Goal: Task Accomplishment & Management: Complete application form

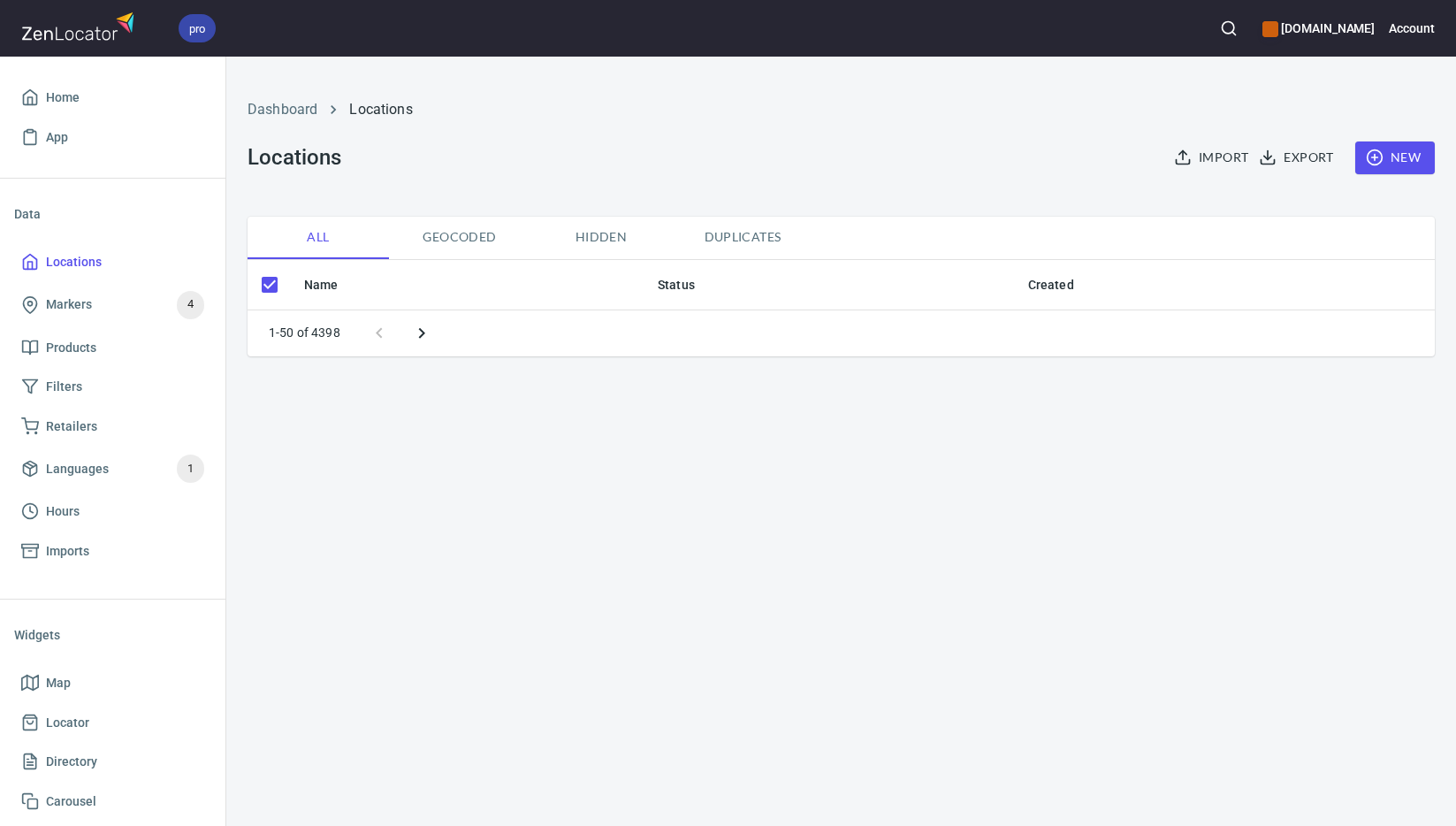
checkbox input "false"
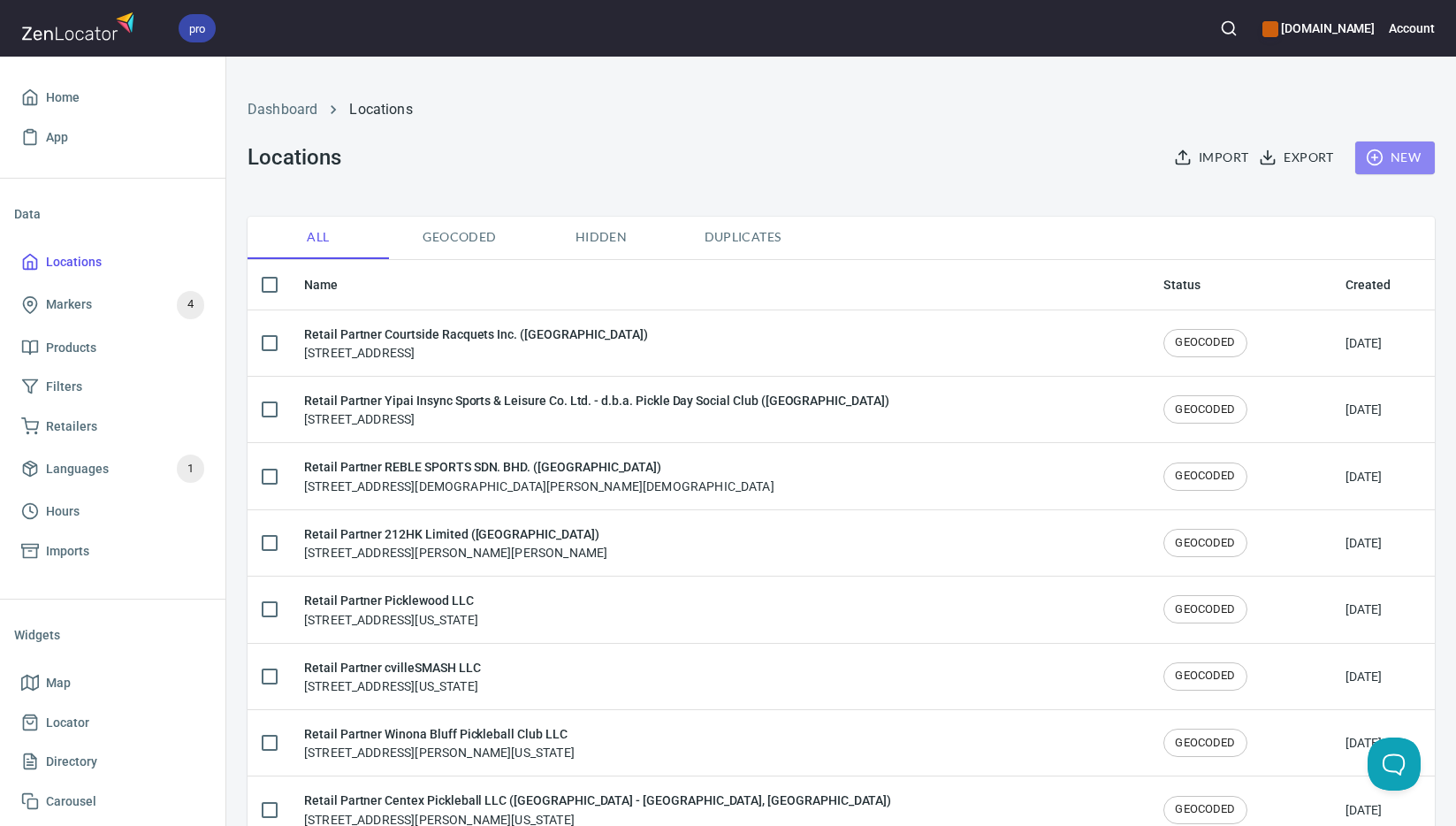
click at [1375, 164] on span "New" at bounding box center [1395, 158] width 52 height 22
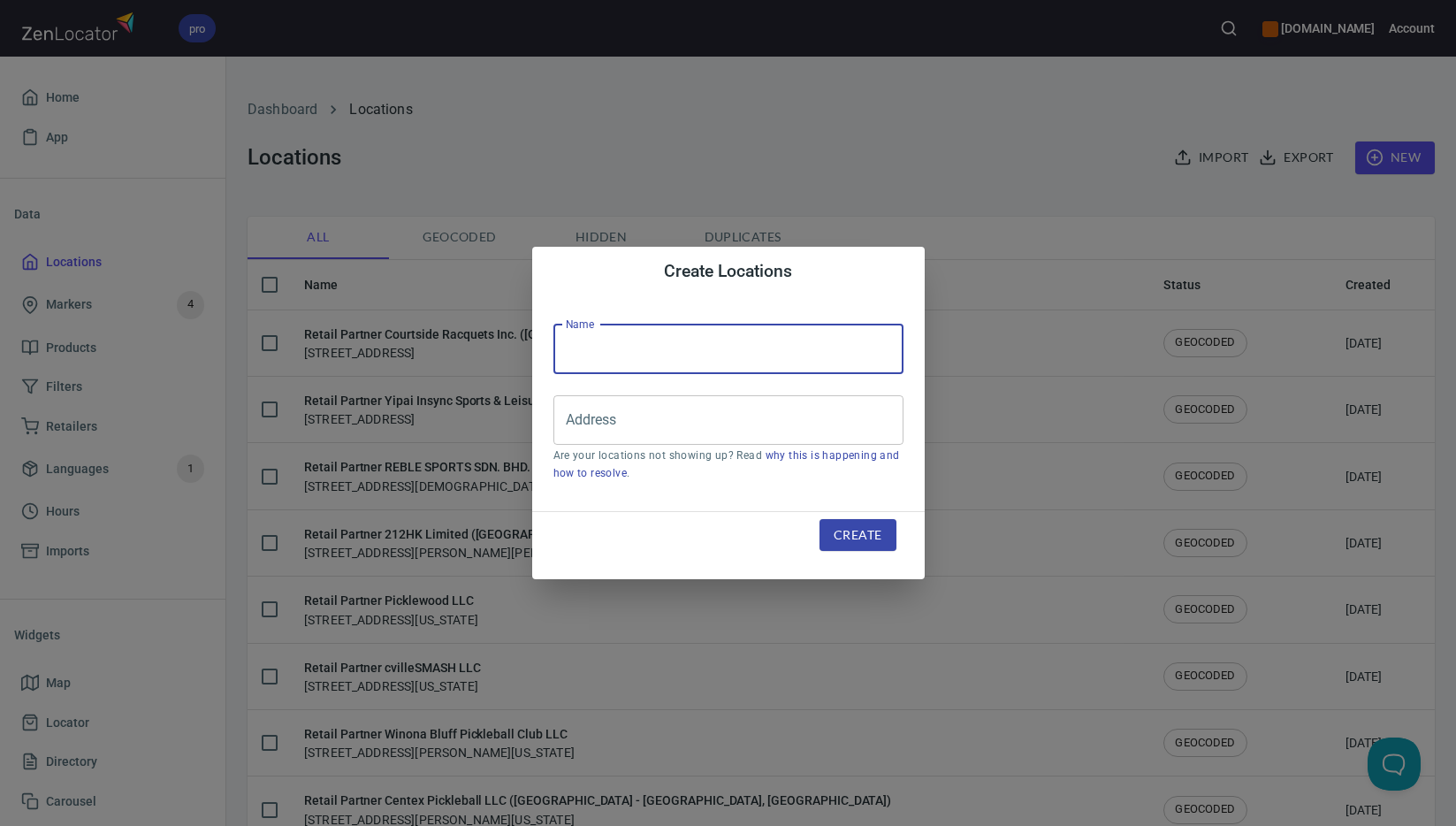
click at [697, 346] on input "text" at bounding box center [728, 349] width 350 height 50
paste input "Airsofteire Supplies Ltd ([GEOGRAPHIC_DATA])"
type input "Retail Partner Airsofteire Supplies Ltd ([GEOGRAPHIC_DATA])"
click at [746, 412] on input "Address" at bounding box center [715, 419] width 308 height 33
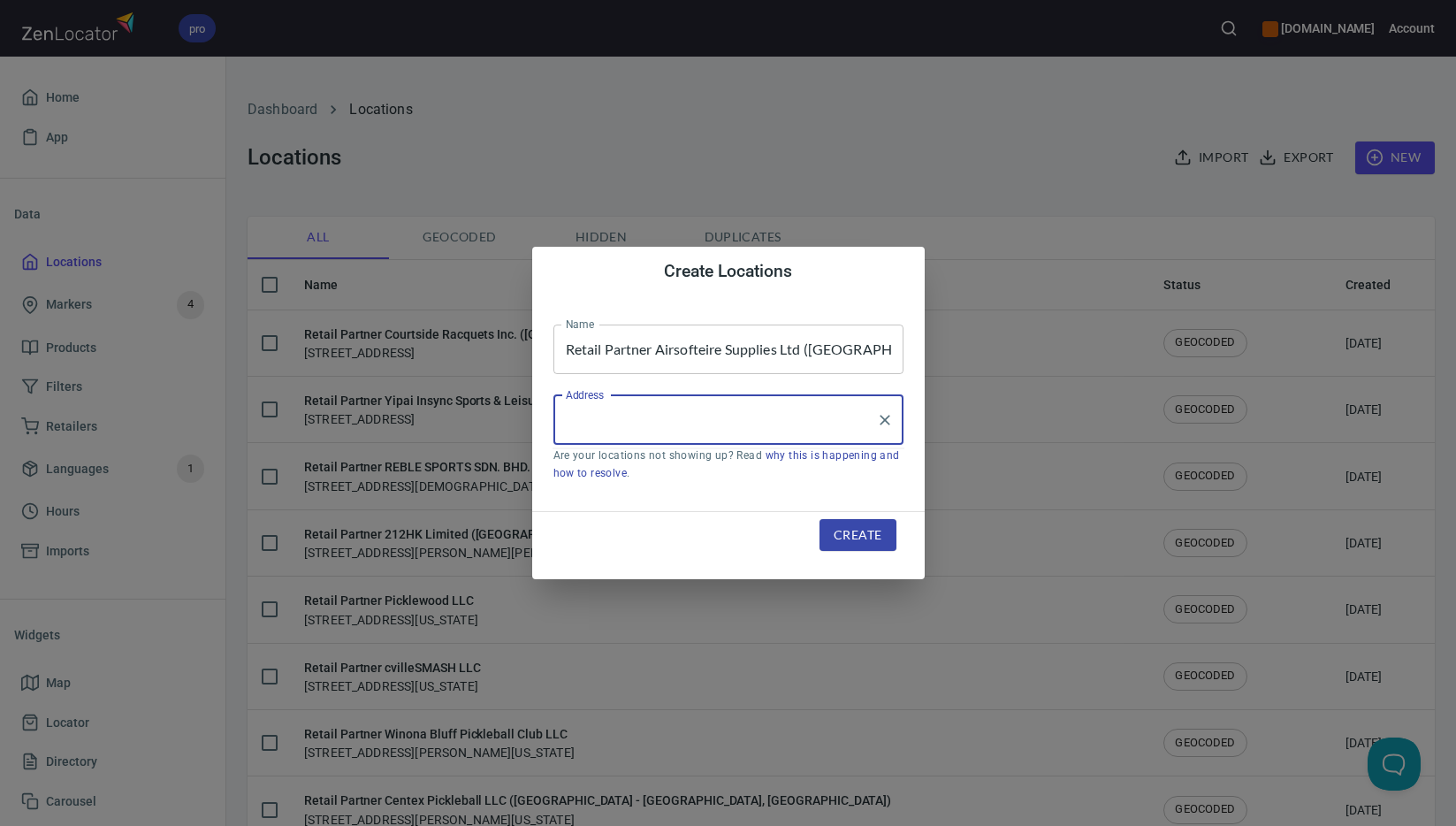
paste input "27 [GEOGRAPHIC_DATA]"
drag, startPoint x: 759, startPoint y: 427, endPoint x: 501, endPoint y: 423, distance: 258.0
click at [501, 423] on div "Create Locations Name Retail Partner Airsofteire Supplies Ltd ([GEOGRAPHIC_DATA…" at bounding box center [728, 413] width 1456 height 826
paste input "[GEOGRAPHIC_DATA]"
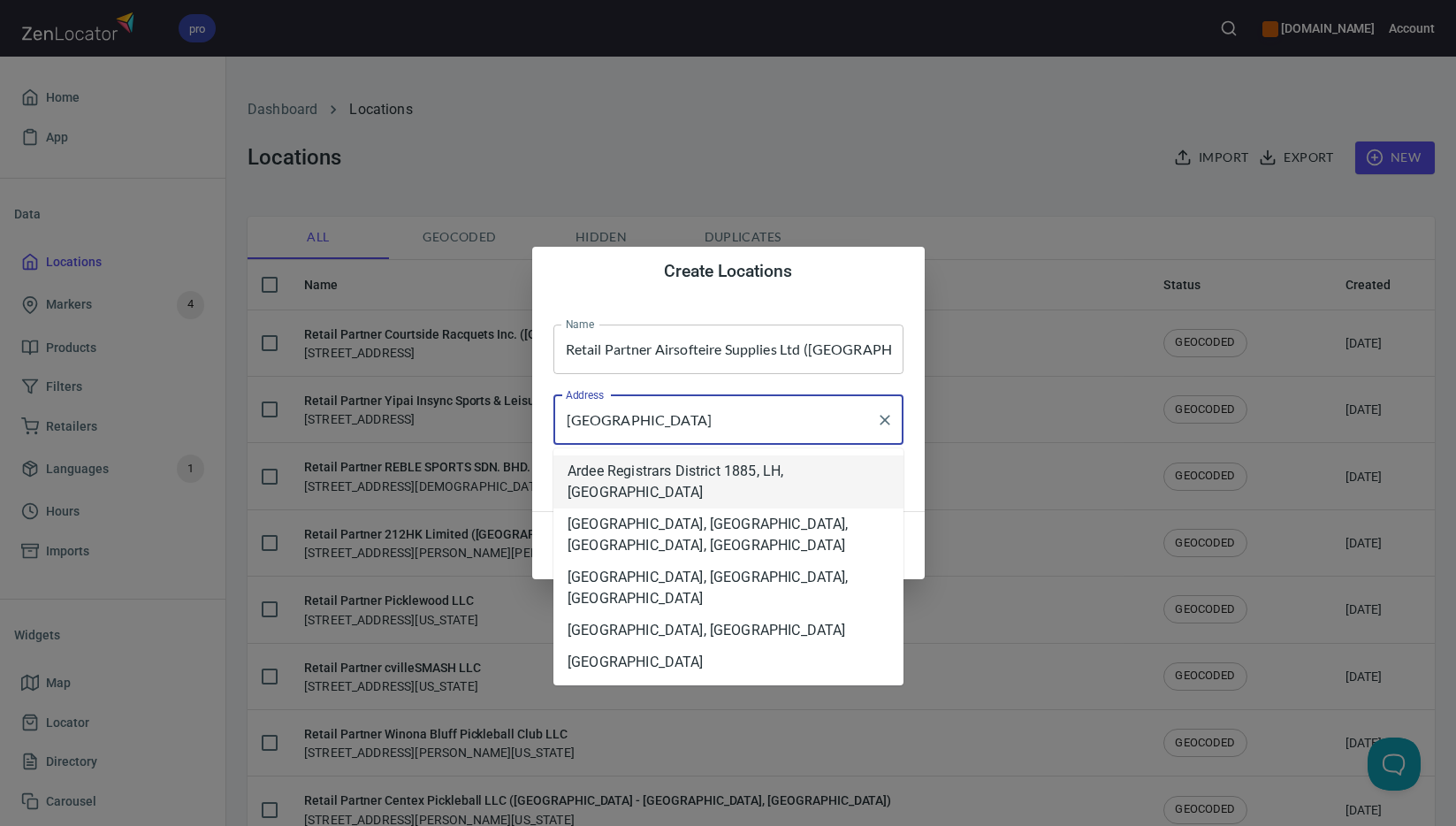
click at [734, 467] on li "Ardee Registrars District 1885, LH, [GEOGRAPHIC_DATA]" at bounding box center [728, 482] width 350 height 53
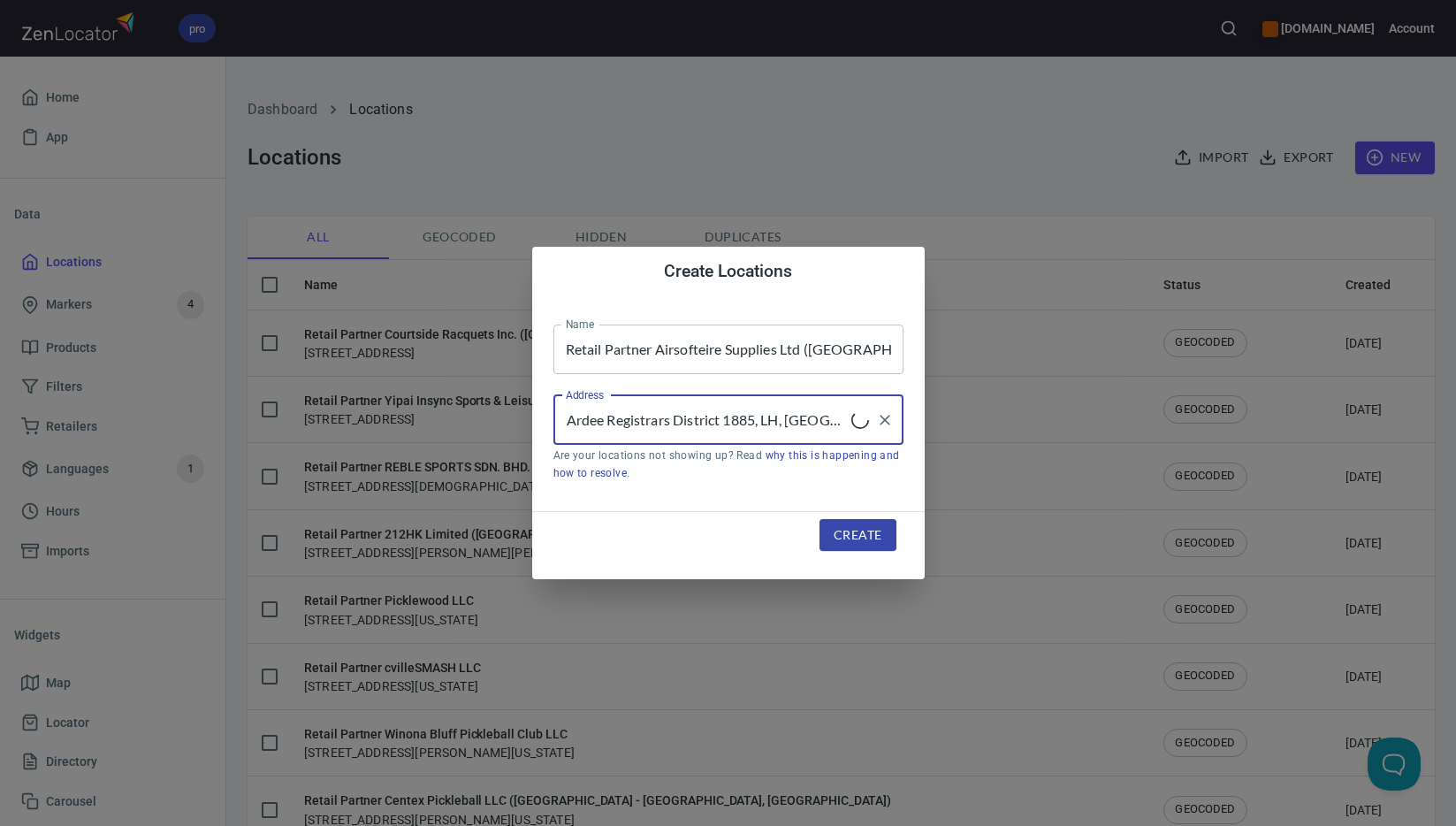
type input "Ardee Registrars District 1885, LH, [GEOGRAPHIC_DATA]"
click at [891, 547] on button "Create" at bounding box center [857, 535] width 76 height 32
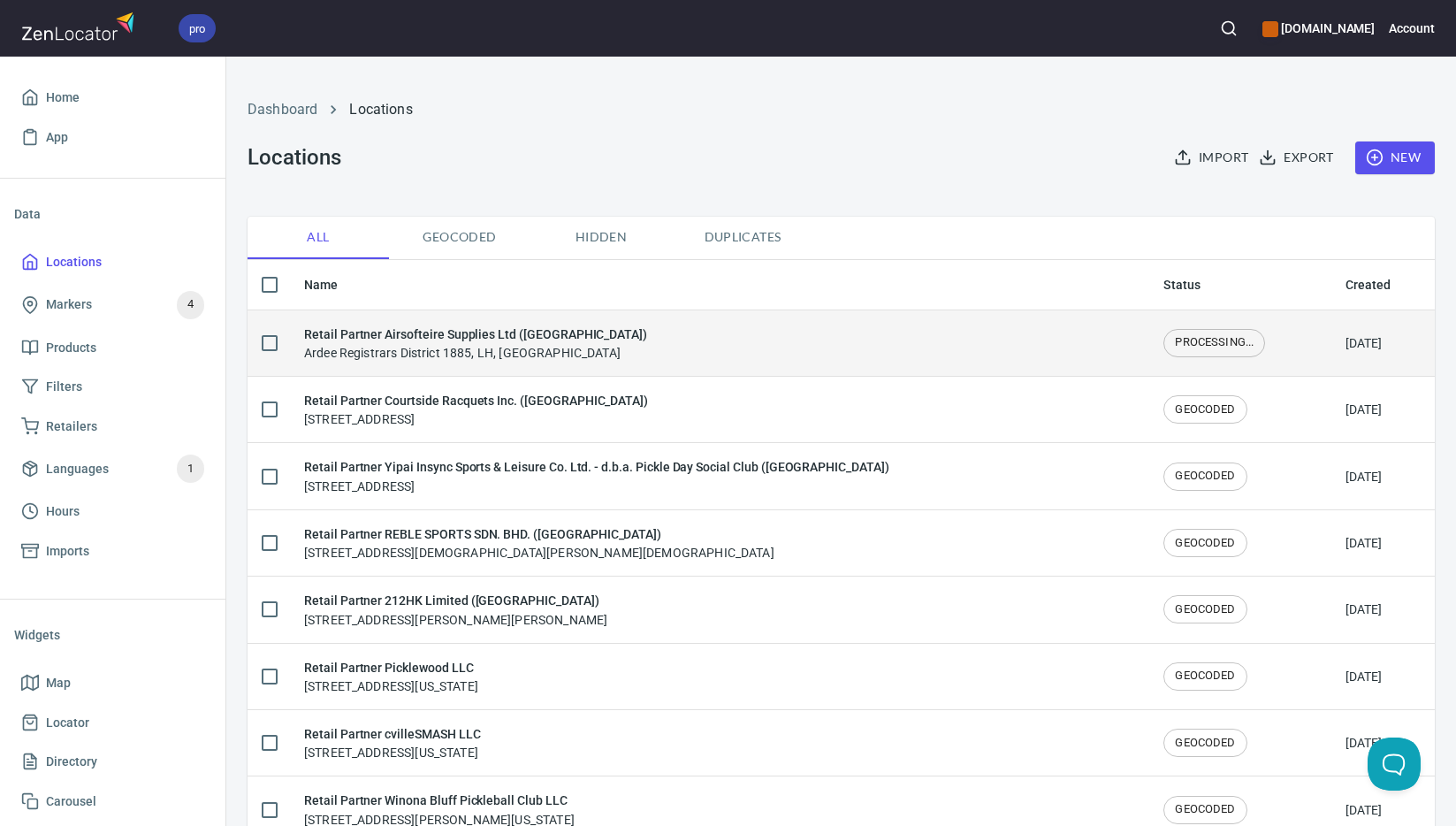
click at [642, 364] on td "Retail Partner Airsofteire Supplies Ltd ([GEOGRAPHIC_DATA]) Ardee Registrars Di…" at bounding box center [720, 343] width 859 height 66
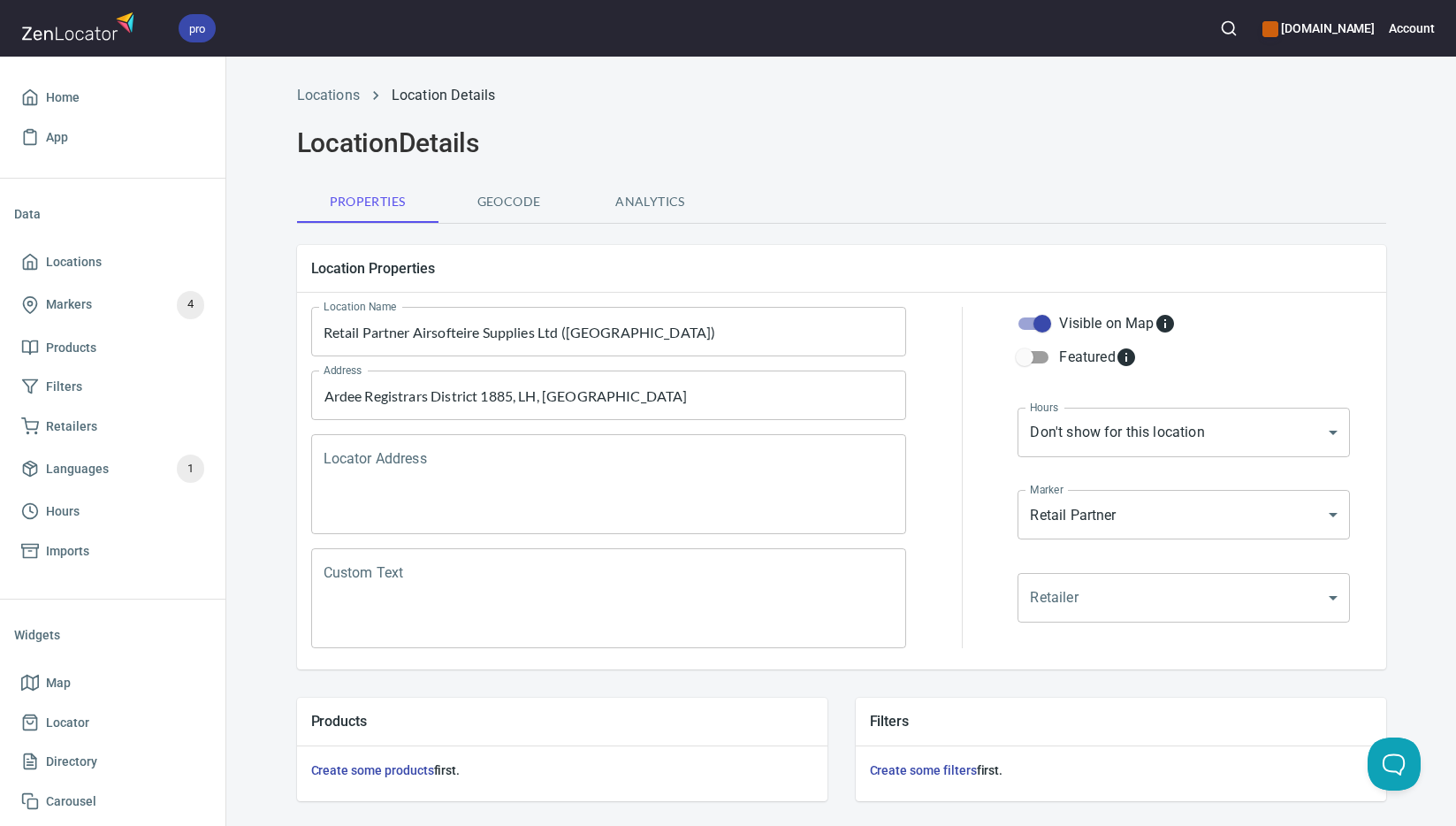
click at [605, 500] on textarea "Locator Address" at bounding box center [609, 484] width 571 height 67
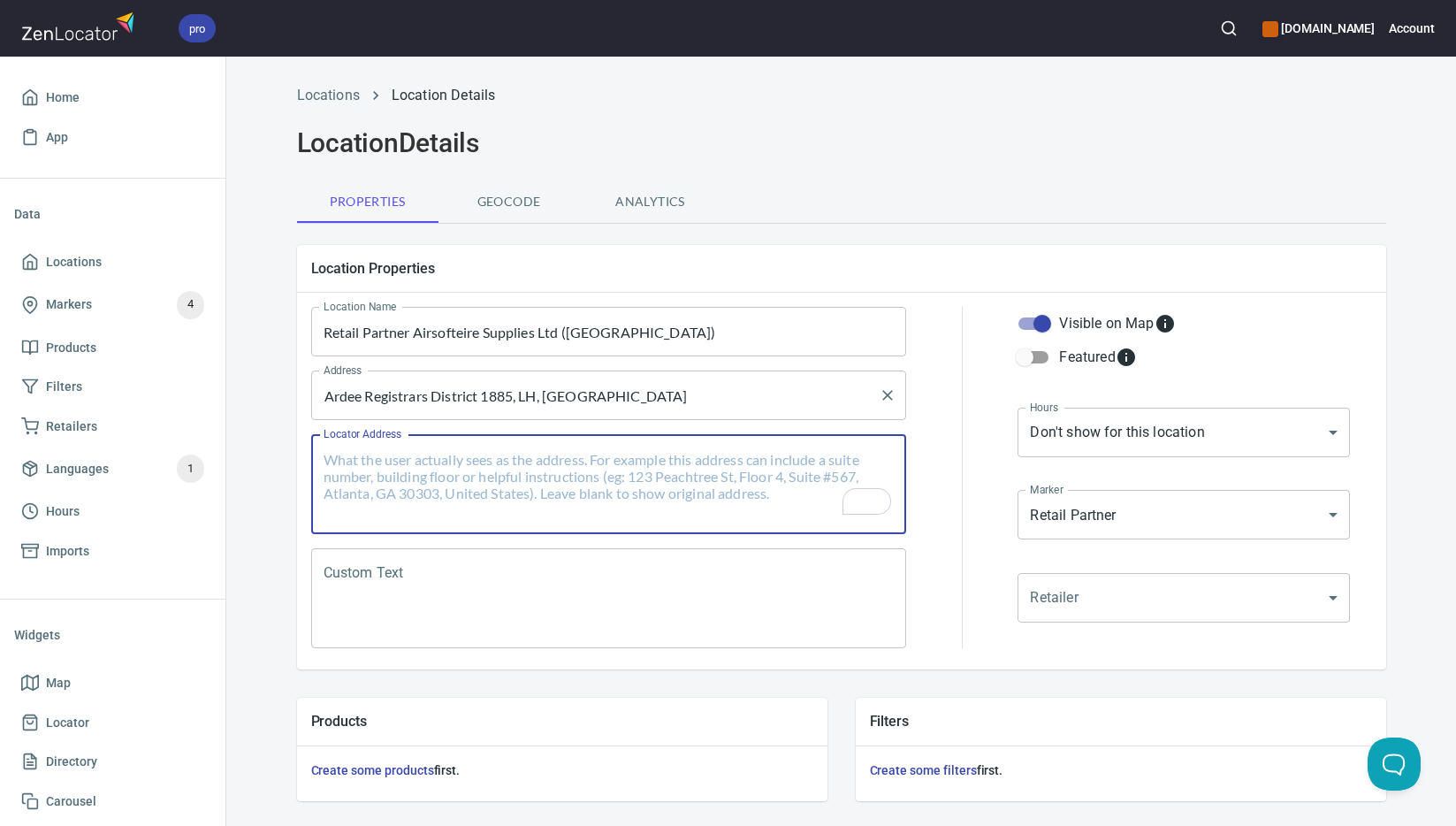
click at [627, 406] on input "Ardee Registrars District 1885, LH, [GEOGRAPHIC_DATA]" at bounding box center [595, 395] width 553 height 33
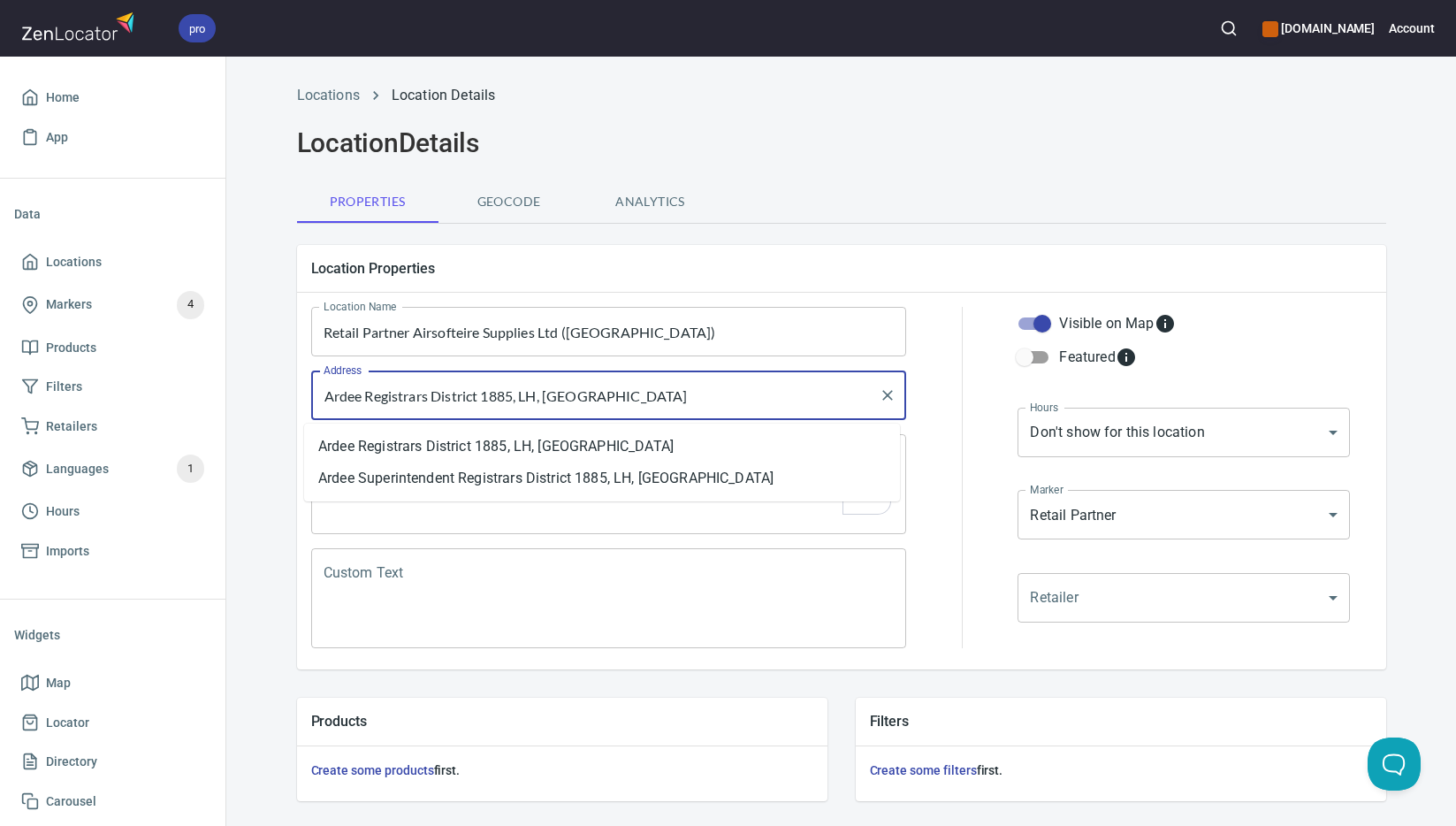
click at [627, 405] on input "Ardee Registrars District 1885, LH, [GEOGRAPHIC_DATA]" at bounding box center [595, 395] width 553 height 33
paste input "Dundalk"
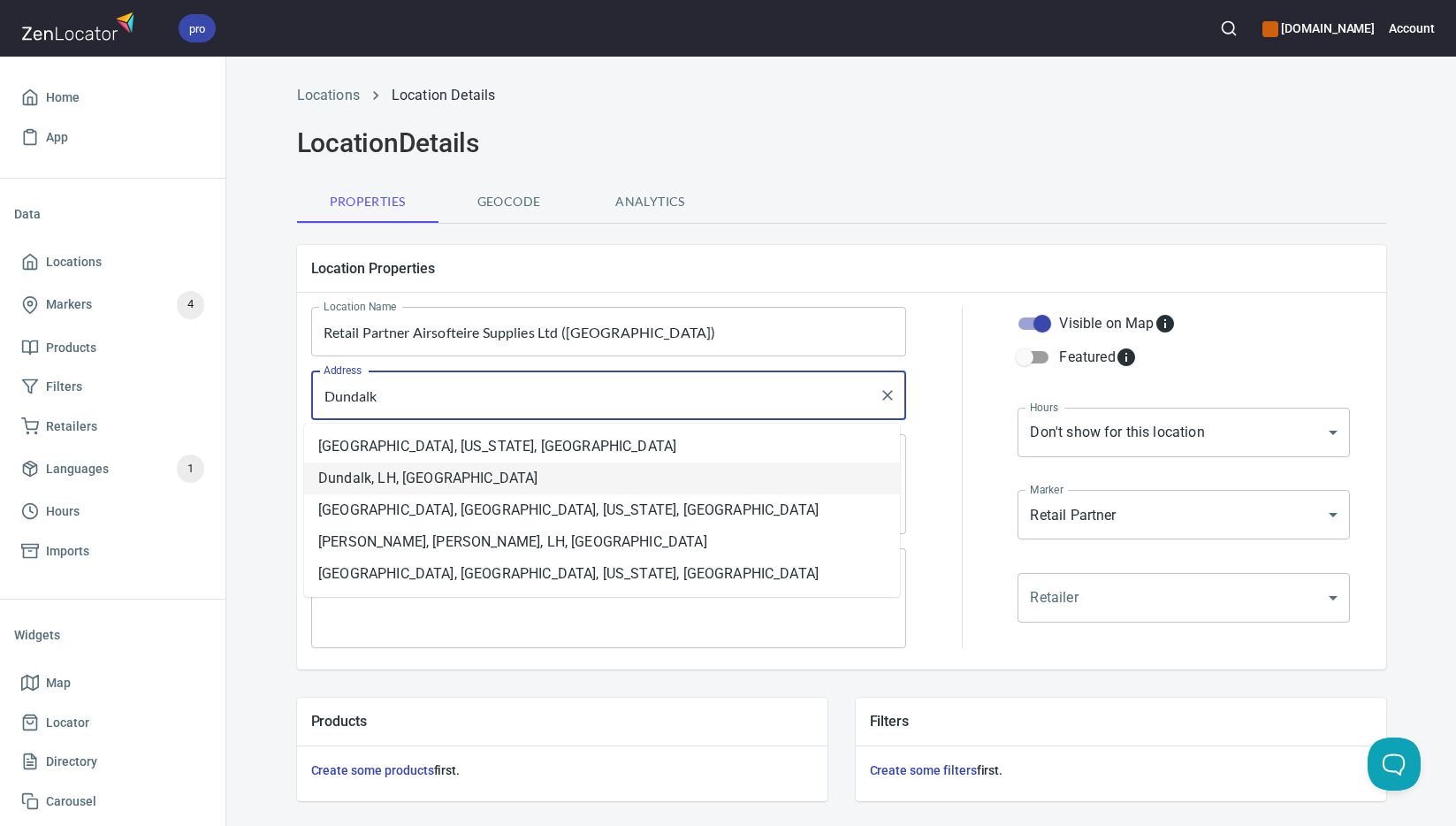
click at [445, 478] on li "Dundalk, LH, [GEOGRAPHIC_DATA]" at bounding box center [602, 478] width 596 height 32
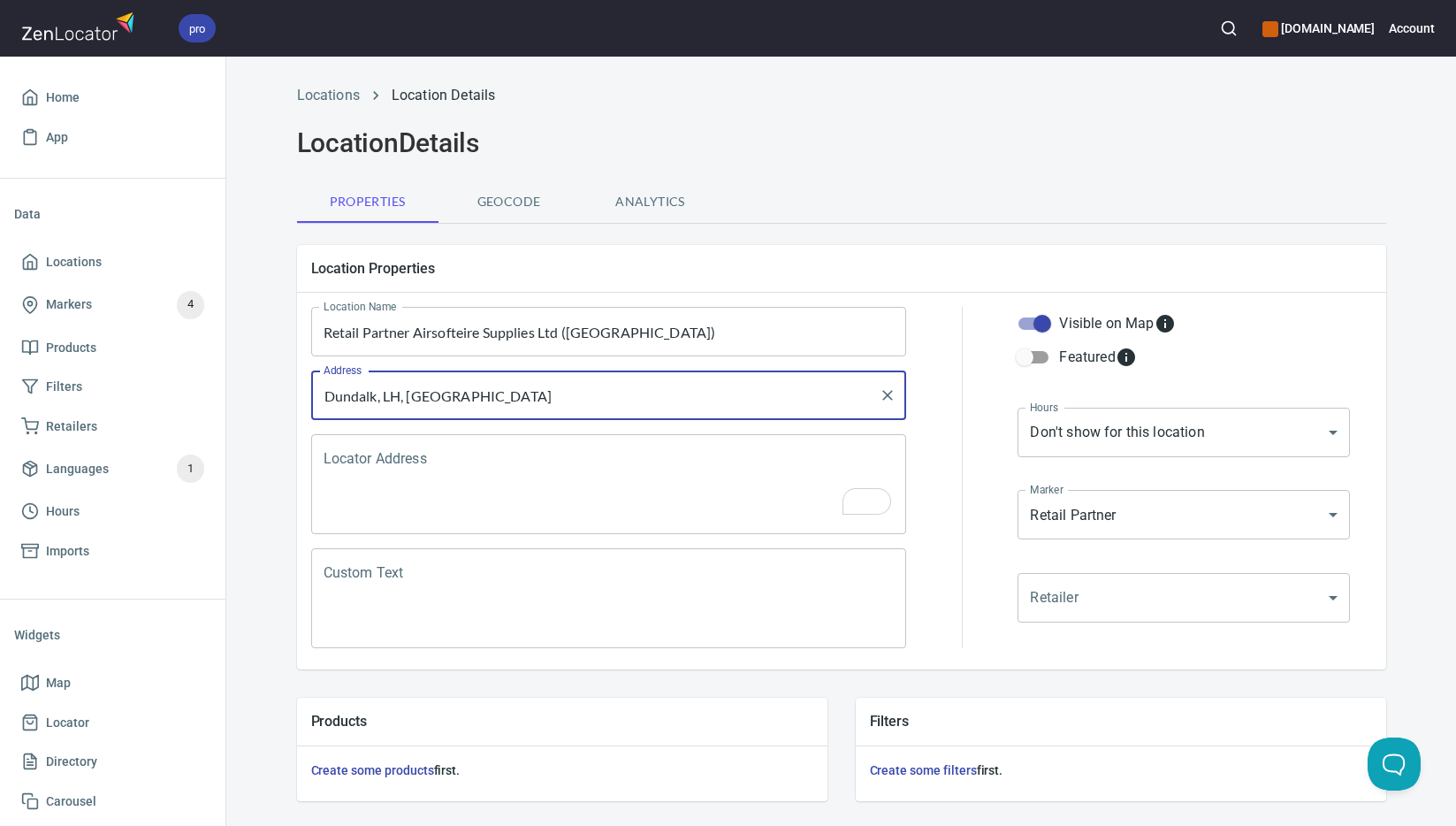
type input "Dundalk, LH, [GEOGRAPHIC_DATA]"
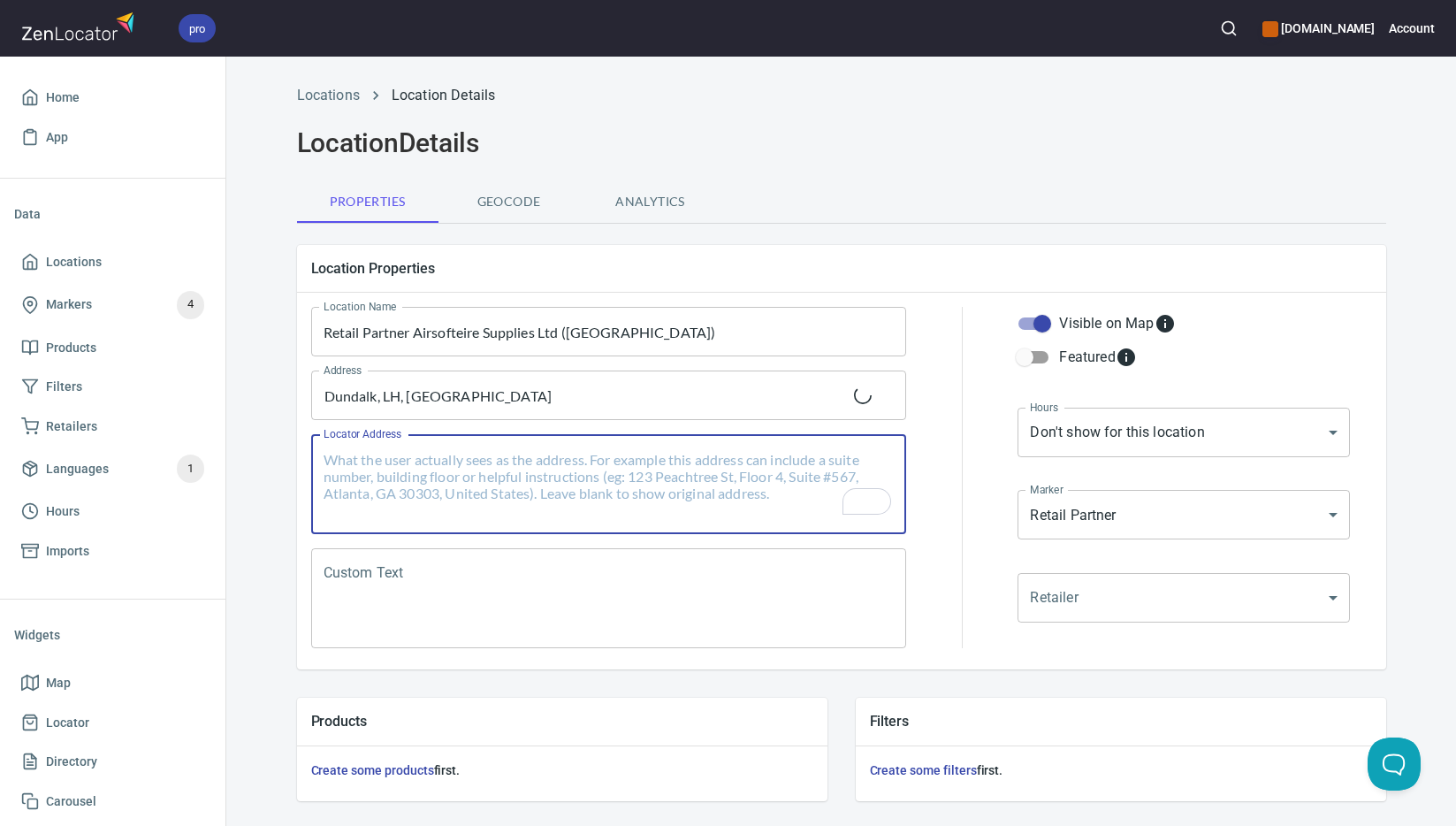
click at [445, 477] on textarea "Locator Address" at bounding box center [609, 484] width 571 height 67
paste textarea "[STREET_ADDRESS]"
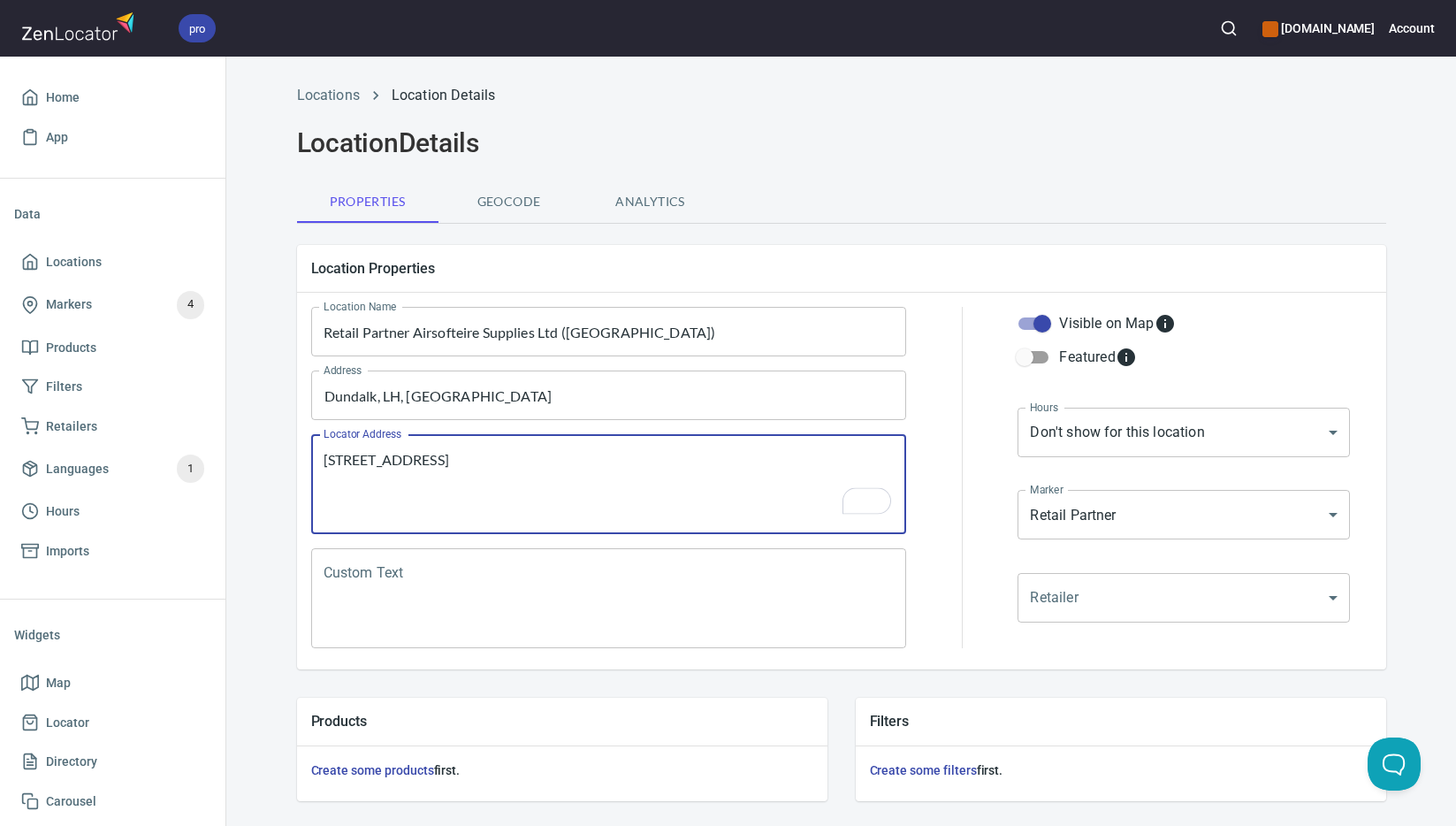
scroll to position [196, 0]
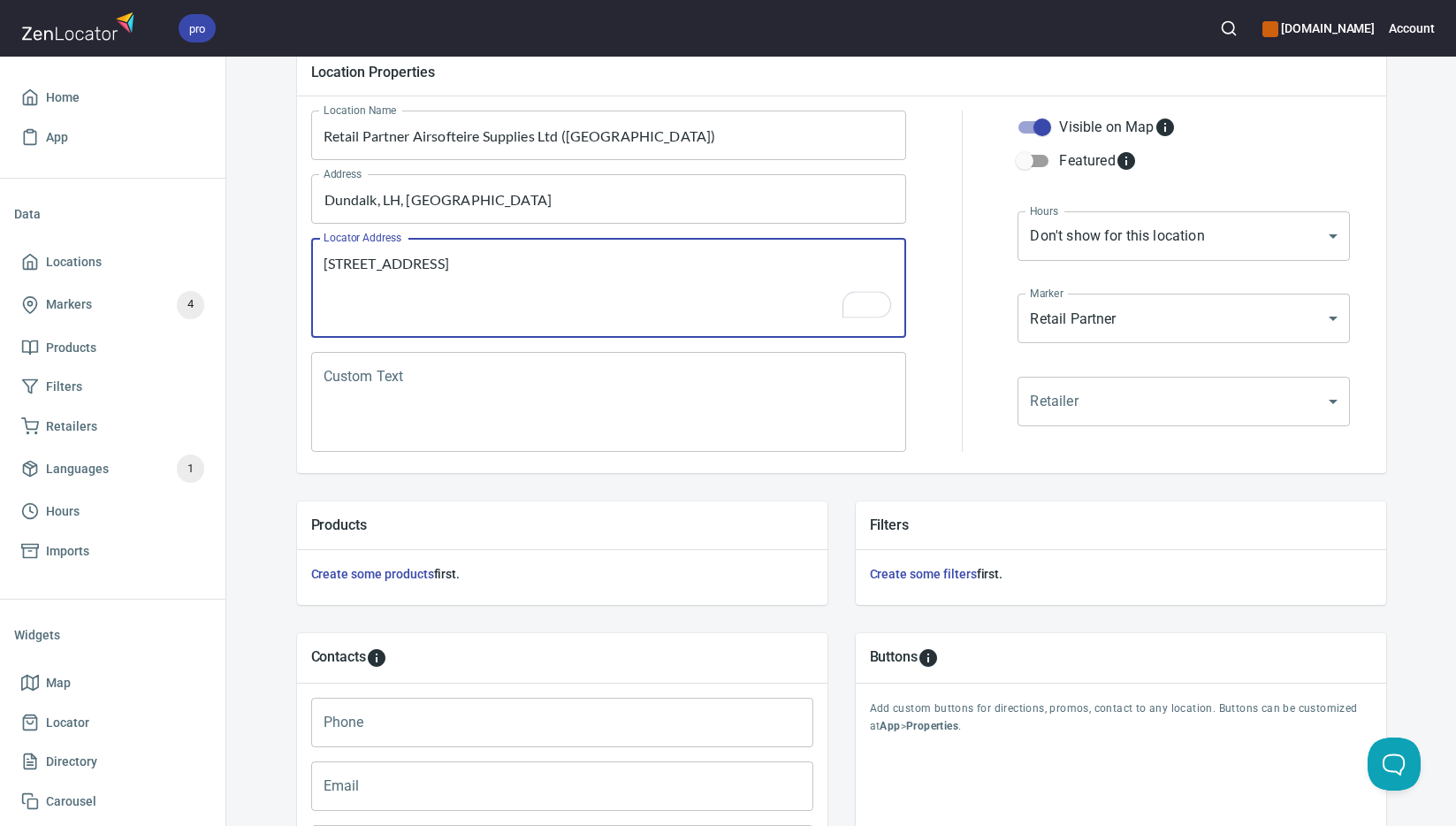
type textarea "[STREET_ADDRESS]"
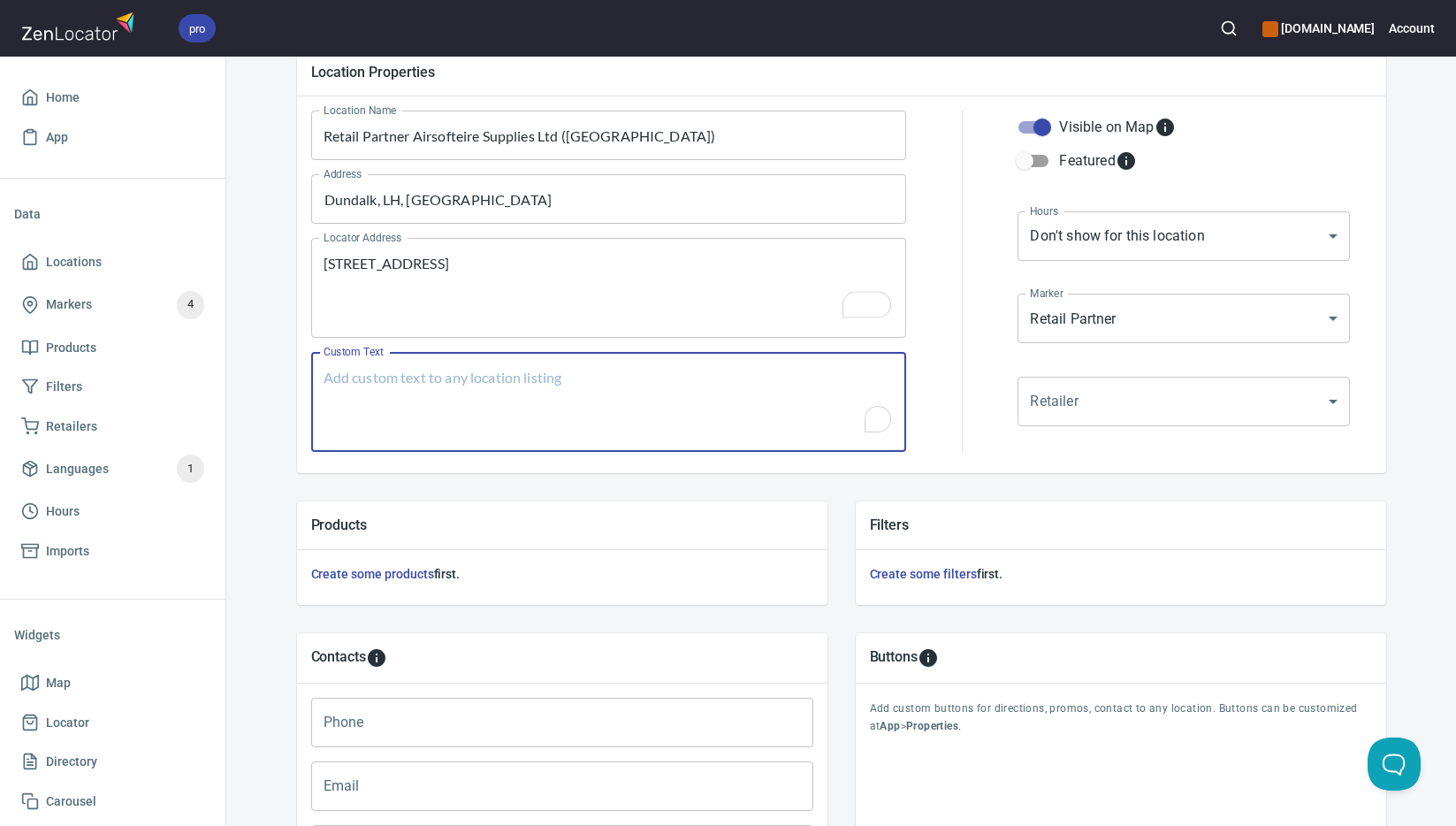
click at [700, 415] on textarea "Custom Text" at bounding box center [609, 402] width 571 height 67
paste textarea "Brands Carried: SelkirkSix Zero Gamma Orders placed with Joola, Padletek, bread…"
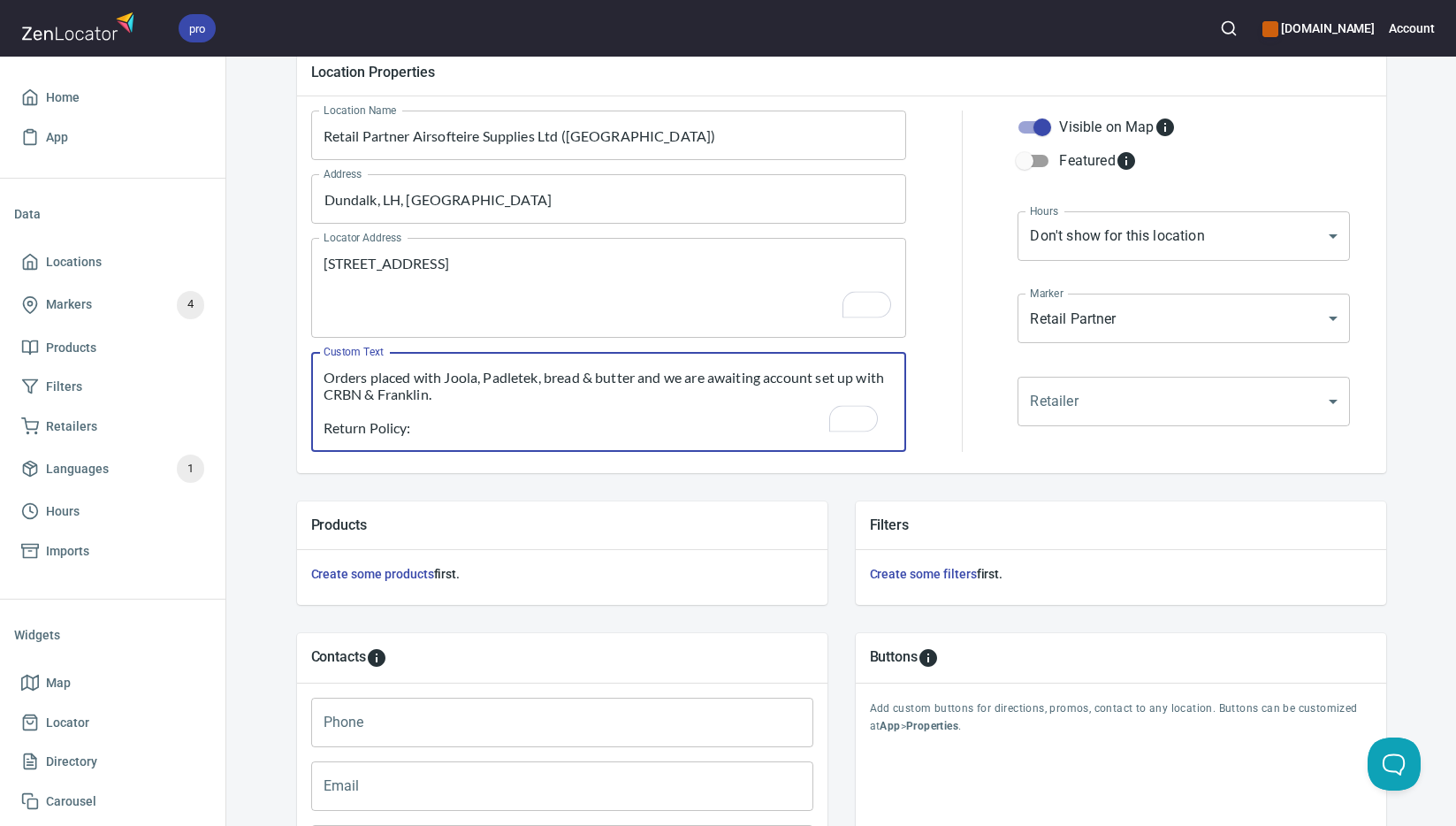
scroll to position [218, 0]
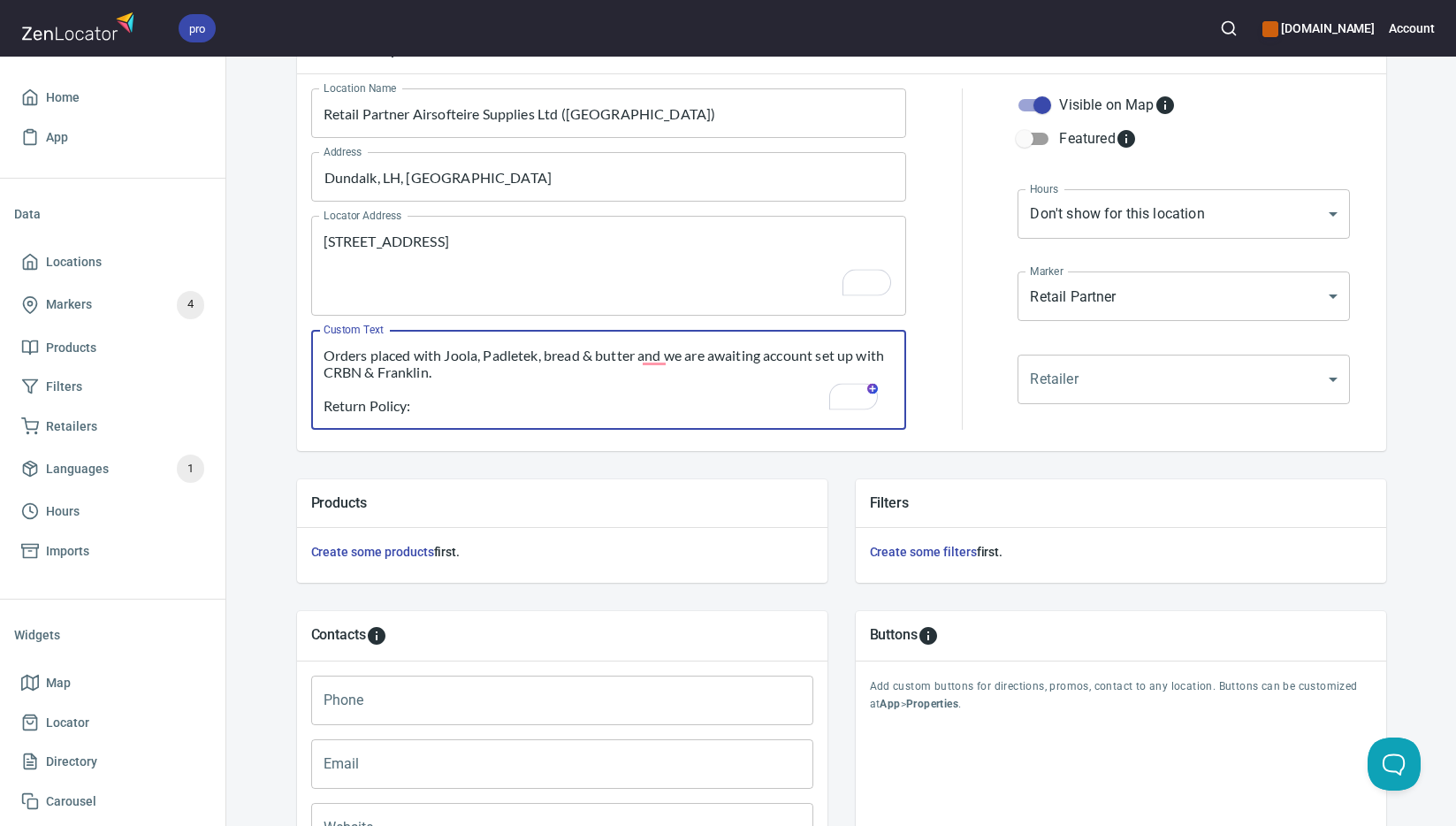
type textarea "Brands Carried: SelkirkSix Zero Gamma Orders placed with Joola, Padletek, bread…"
click at [594, 700] on input "Phone" at bounding box center [562, 701] width 502 height 50
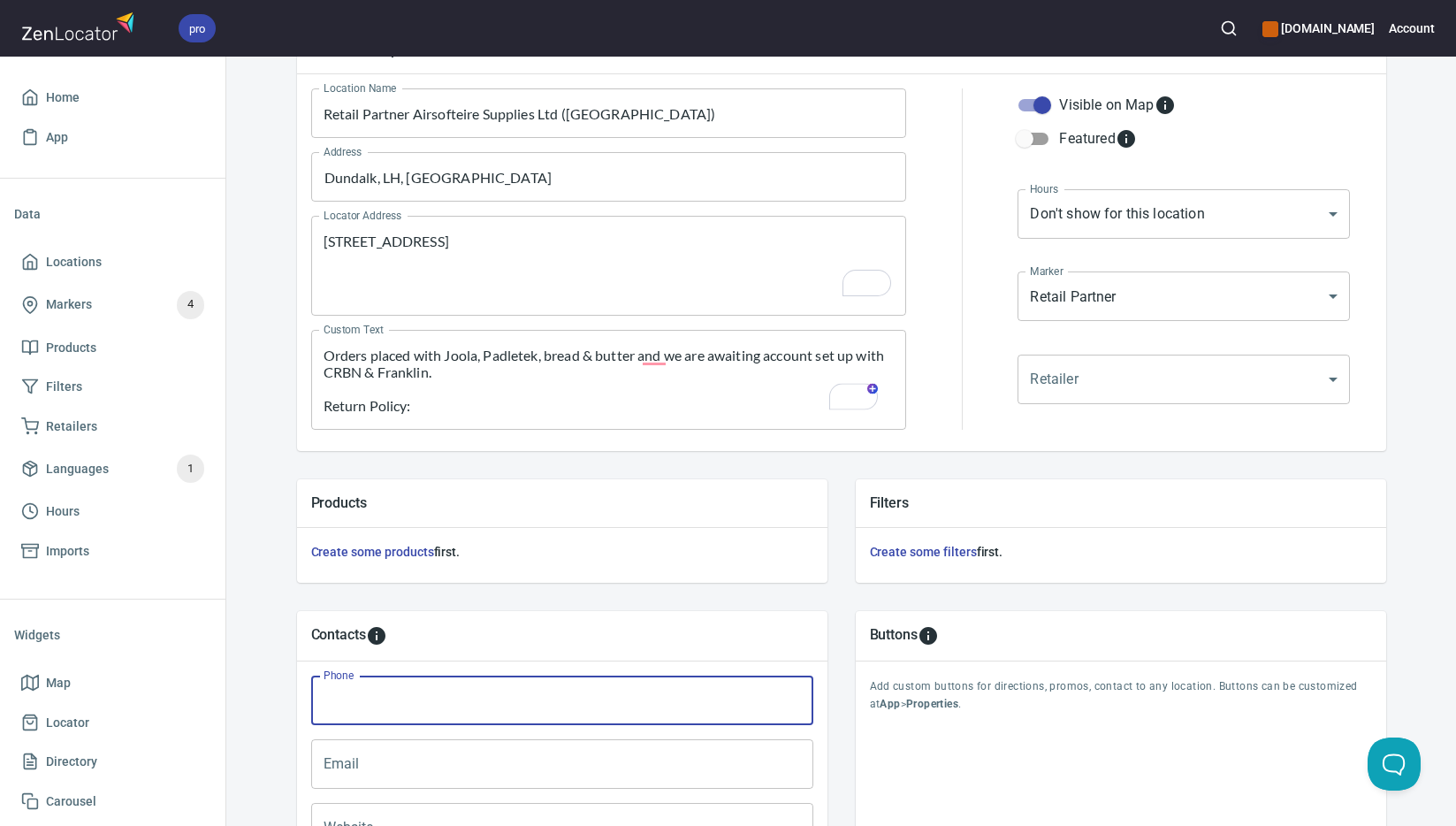
paste input "[PHONE_NUMBER]"
type input "[PHONE_NUMBER]"
click at [540, 773] on input "Email" at bounding box center [562, 764] width 502 height 50
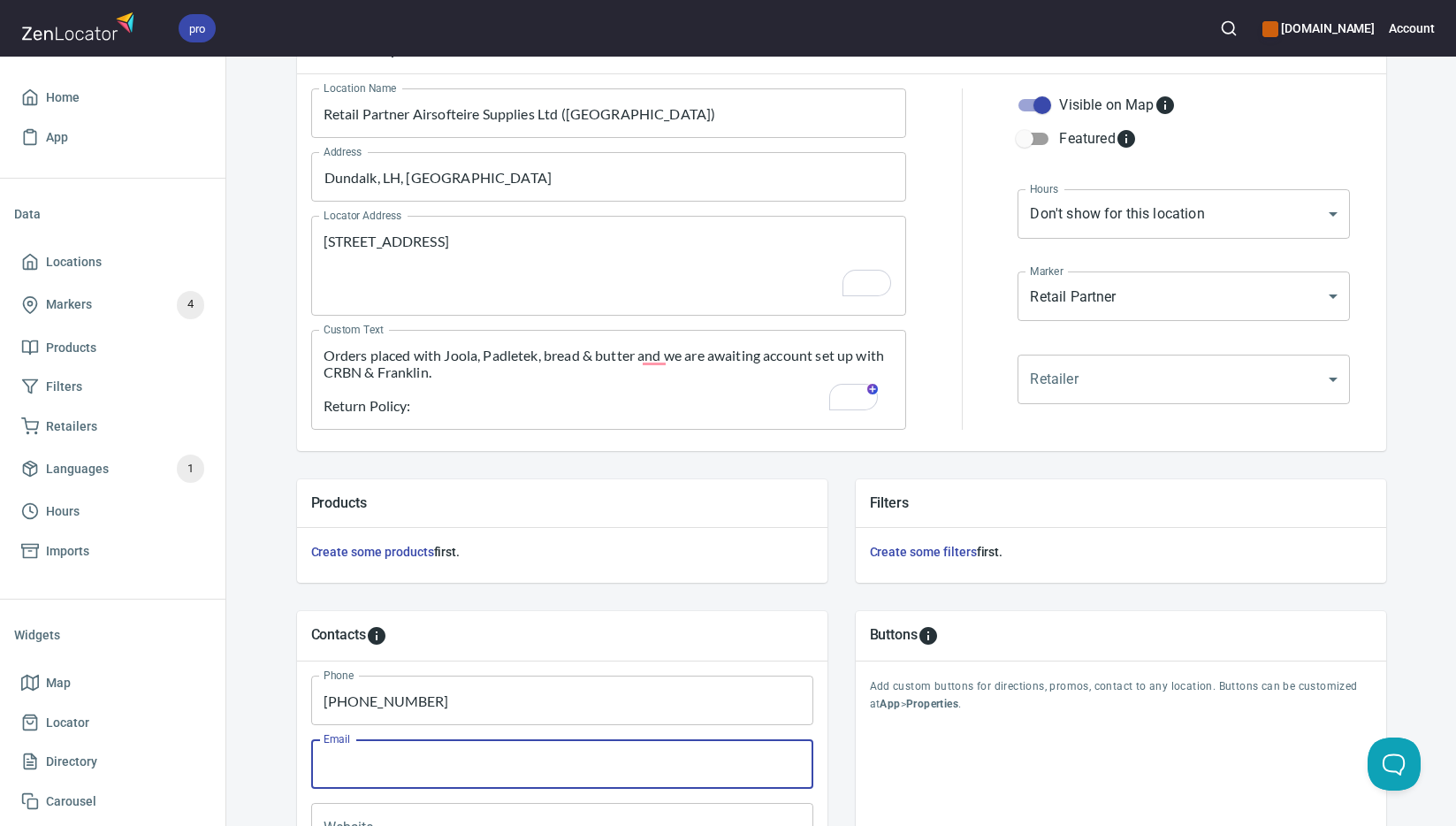
paste input "[EMAIL_ADDRESS][DOMAIN_NAME]"
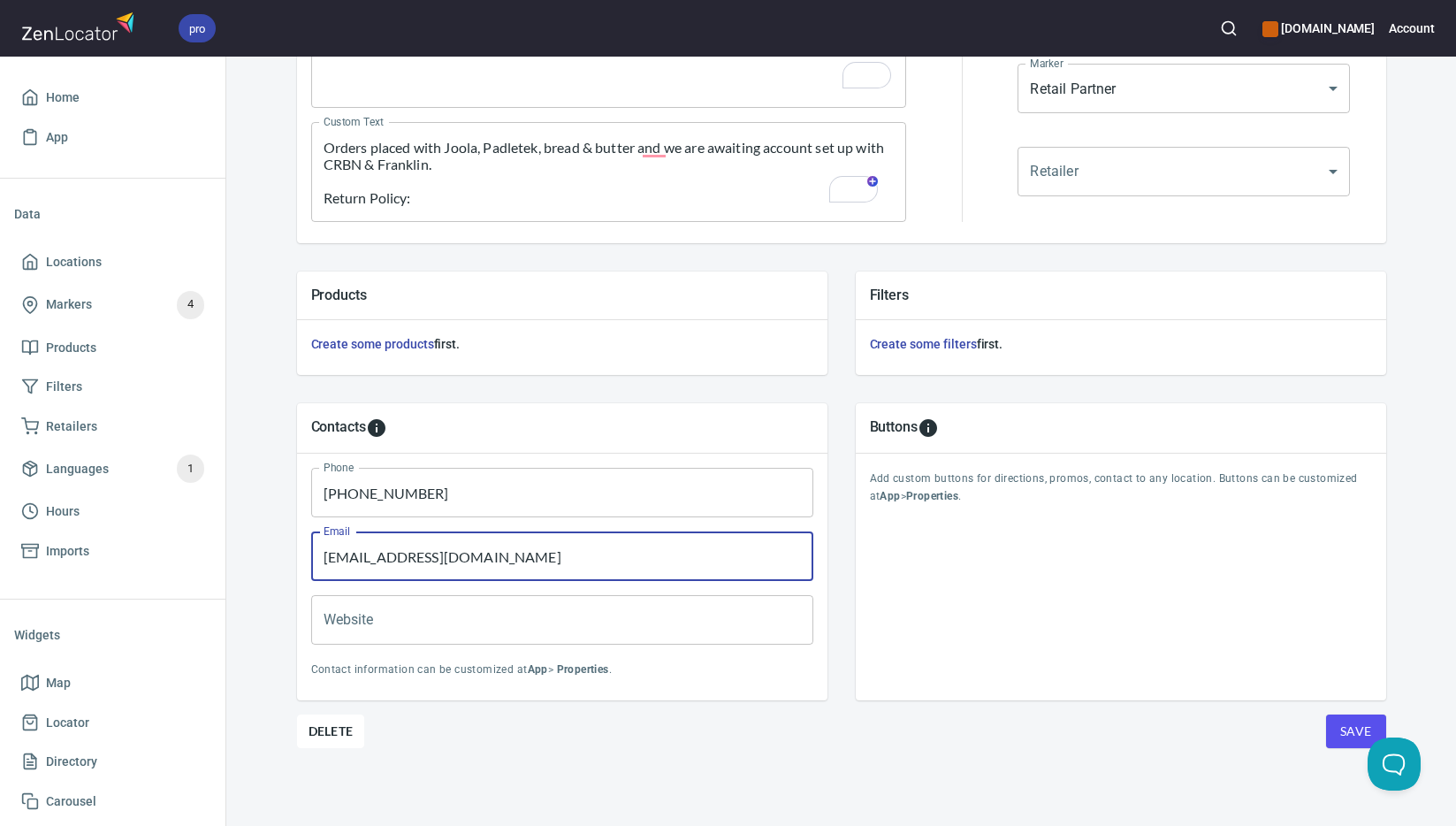
type input "[EMAIL_ADDRESS][DOMAIN_NAME]"
click at [464, 625] on input "Website" at bounding box center [562, 620] width 502 height 50
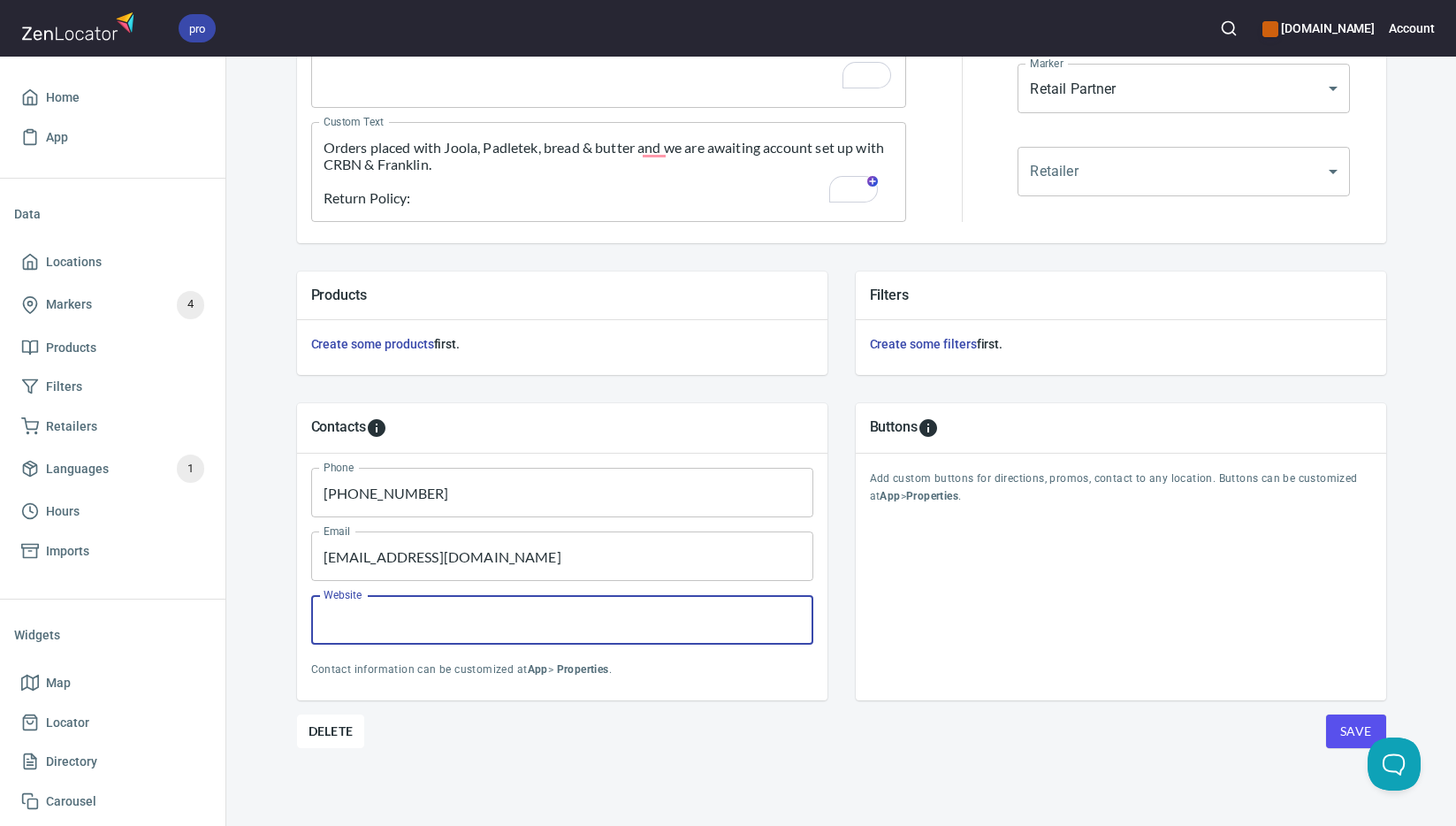
paste input "[DOMAIN_NAME]"
type input "[DOMAIN_NAME]"
click at [1340, 726] on span "Save" at bounding box center [1356, 732] width 32 height 22
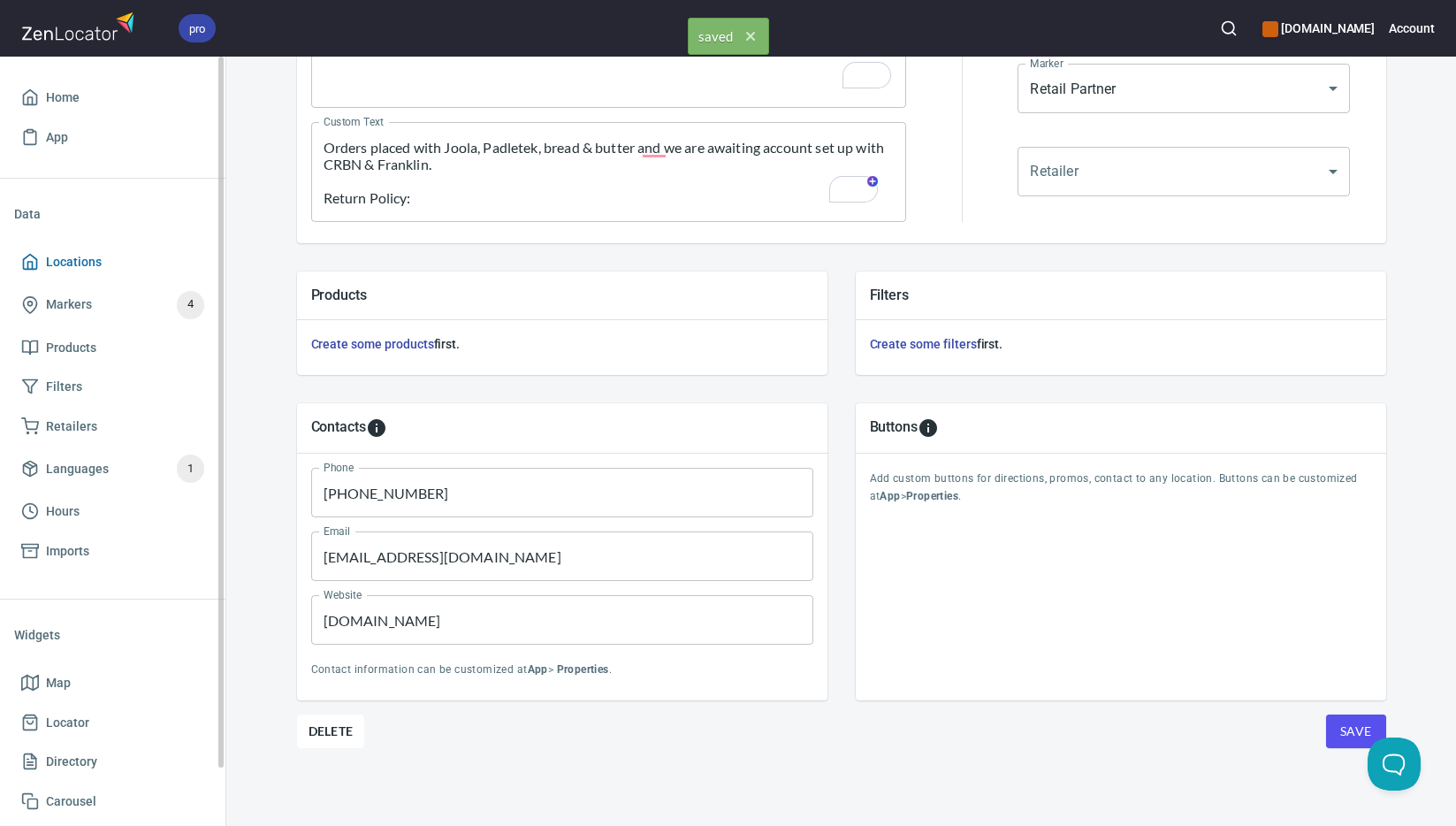
click at [170, 266] on span "Locations" at bounding box center [112, 262] width 183 height 22
